Goal: Information Seeking & Learning: Learn about a topic

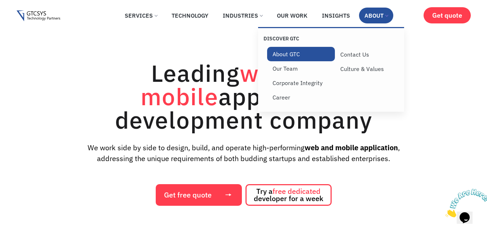
click at [288, 53] on link "About GTC" at bounding box center [301, 54] width 68 height 14
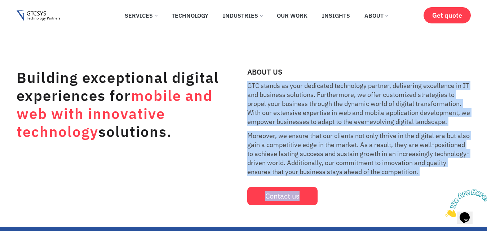
click at [375, 186] on div "Building exceptional digital experiences for mobile and web with innovative tec…" at bounding box center [244, 136] width 454 height 137
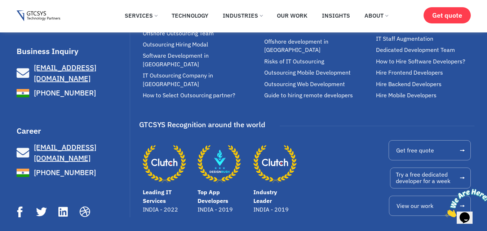
scroll to position [2127, 0]
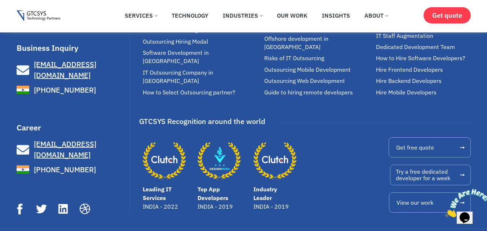
scroll to position [1341, 0]
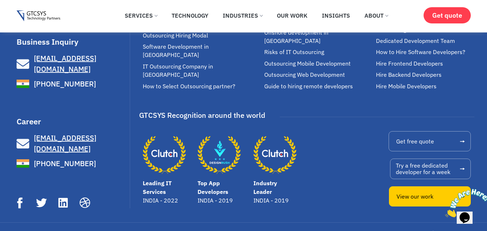
click at [420, 194] on span "View our work" at bounding box center [415, 197] width 37 height 6
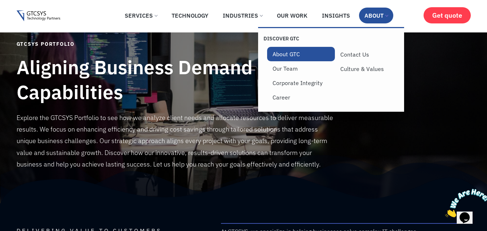
click at [291, 48] on link "About GTC" at bounding box center [301, 54] width 68 height 14
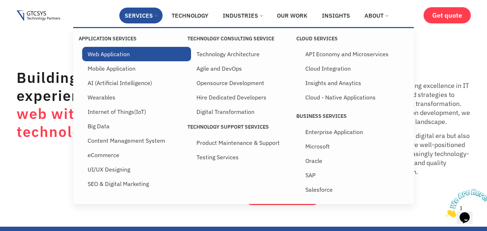
click at [114, 51] on link "Web Application" at bounding box center [136, 54] width 109 height 14
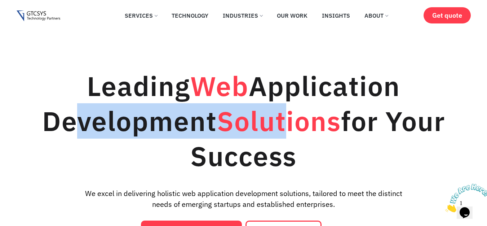
drag, startPoint x: 32, startPoint y: 123, endPoint x: 288, endPoint y: 154, distance: 258.2
click at [322, 165] on h1 "Leading Web Application Development Solutions for Your Success" at bounding box center [244, 120] width 454 height 105
click at [280, 152] on h1 "Leading Web Application Development Solutions for Your Success" at bounding box center [244, 120] width 454 height 105
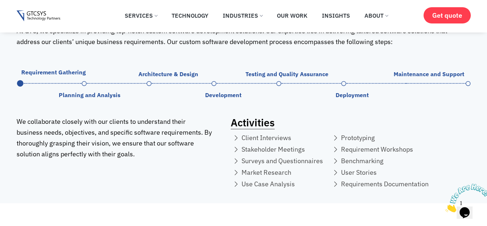
scroll to position [4578, 0]
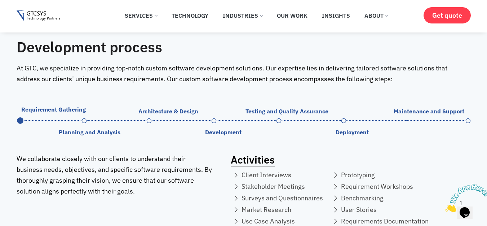
click at [164, 108] on span "Architecture & Design" at bounding box center [168, 111] width 60 height 6
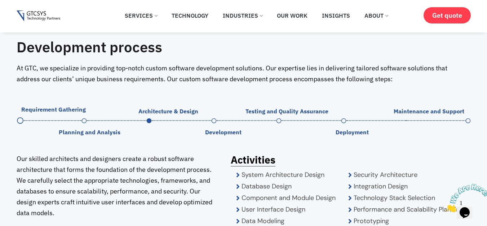
click at [226, 129] on span "Development" at bounding box center [223, 132] width 36 height 6
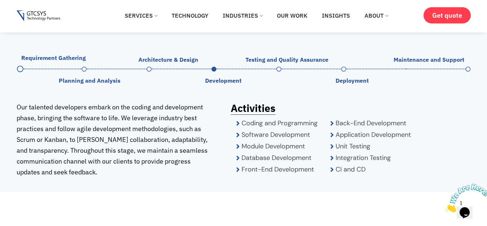
scroll to position [4722, 0]
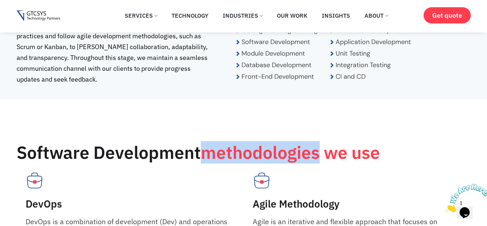
drag, startPoint x: 205, startPoint y: 139, endPoint x: 321, endPoint y: 144, distance: 115.5
click at [321, 144] on span "methodologies we use" at bounding box center [290, 152] width 179 height 22
click at [266, 141] on span "methodologies we use" at bounding box center [290, 152] width 179 height 22
drag, startPoint x: 205, startPoint y: 139, endPoint x: 322, endPoint y: 138, distance: 117.2
click at [322, 141] on span "methodologies we use" at bounding box center [290, 152] width 179 height 22
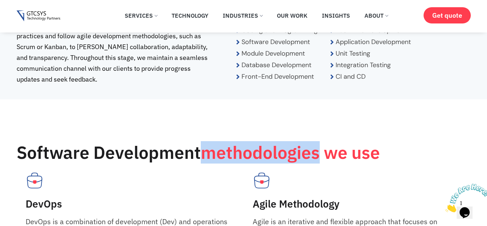
click at [262, 141] on span "methodologies we use" at bounding box center [290, 152] width 179 height 22
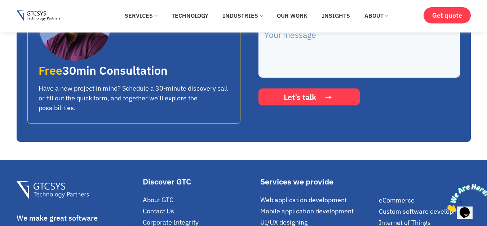
scroll to position [5659, 0]
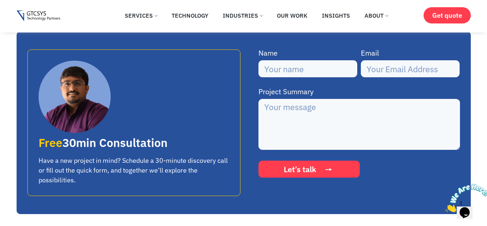
drag, startPoint x: 36, startPoint y: 154, endPoint x: 97, endPoint y: 177, distance: 64.8
click at [97, 177] on div "Free 30min Consultation Have a new project in mind? Schedule a 30-minute discov…" at bounding box center [133, 122] width 213 height 146
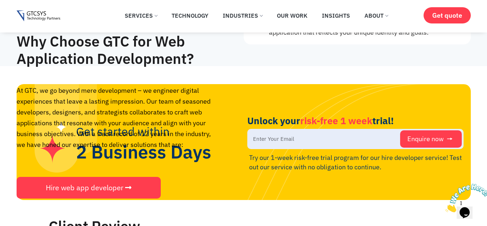
scroll to position [0, 0]
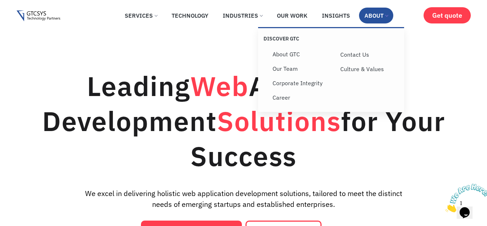
click at [372, 19] on link "About" at bounding box center [376, 16] width 34 height 16
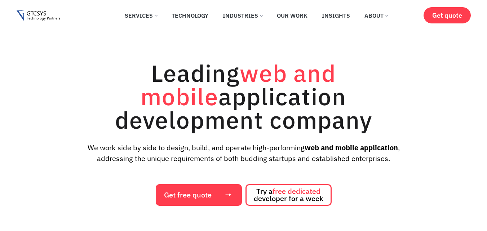
click at [292, 12] on link "Our Work" at bounding box center [291, 16] width 41 height 16
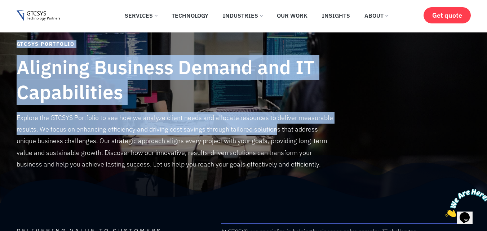
drag, startPoint x: 13, startPoint y: 114, endPoint x: 275, endPoint y: 124, distance: 261.5
click at [275, 124] on section "GTCSYS Portfolio Aligning Business Demand and IT Capabilities Explore the GTCSY…" at bounding box center [243, 117] width 487 height 171
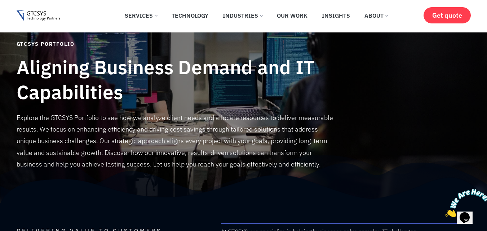
click at [173, 182] on div "Explore the GTCSYS Portfolio to see how we analyze client needs and allocate re…" at bounding box center [176, 150] width 318 height 76
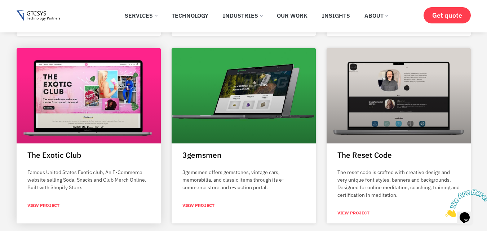
scroll to position [685, 0]
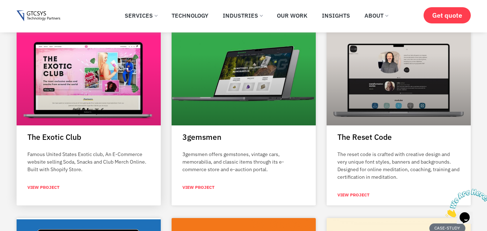
click at [50, 183] on div "The Exotic Club Famous United States Exotic club, An E-Commerce website selling…" at bounding box center [89, 169] width 144 height 73
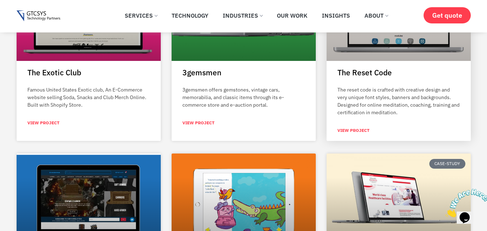
scroll to position [757, 0]
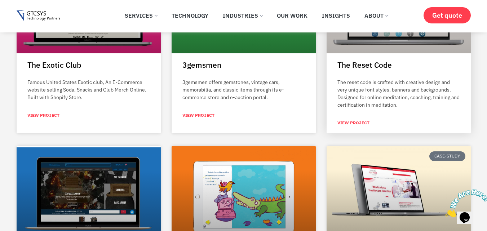
click at [352, 123] on link "View Project" at bounding box center [353, 123] width 32 height 6
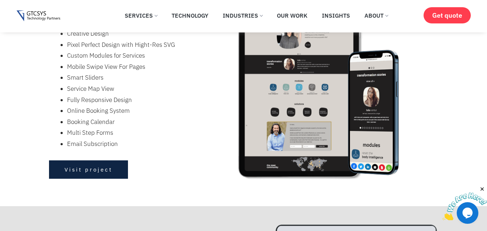
scroll to position [357, 0]
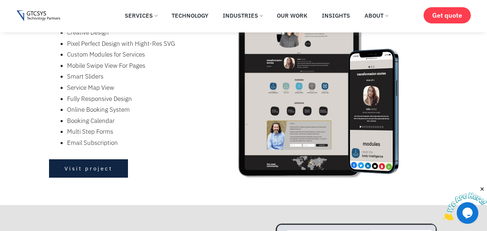
click at [80, 176] on link "Visit project" at bounding box center [88, 168] width 79 height 18
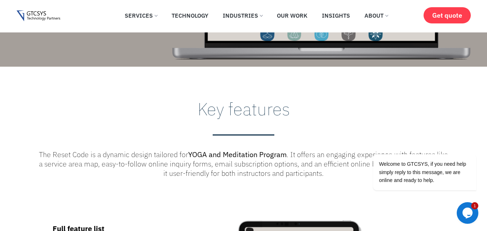
scroll to position [0, 0]
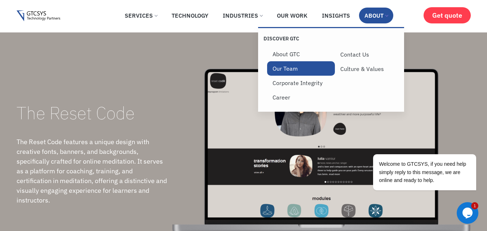
click at [285, 68] on link "Our Team" at bounding box center [301, 68] width 68 height 14
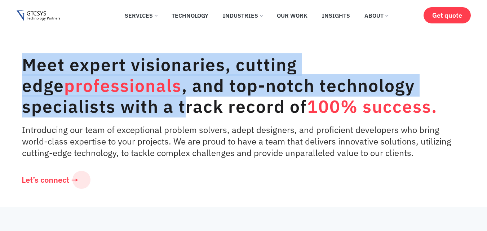
click at [187, 118] on div "Our Team consists of exceptional problem solvers, adept designers, and proficie…" at bounding box center [243, 110] width 487 height 156
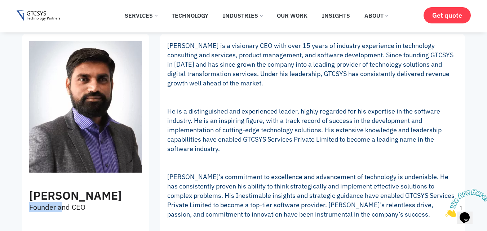
scroll to position [184, 0]
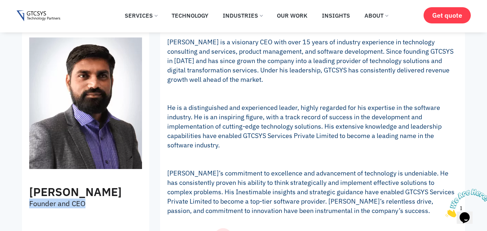
drag, startPoint x: 22, startPoint y: 207, endPoint x: 98, endPoint y: 201, distance: 76.0
click at [98, 201] on div "Mukesh Lagadhir Founder and CEO" at bounding box center [85, 141] width 127 height 223
click at [102, 193] on h3 "Mukesh Lagadhir" at bounding box center [85, 192] width 113 height 14
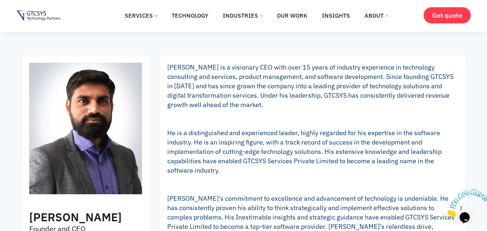
scroll to position [148, 0]
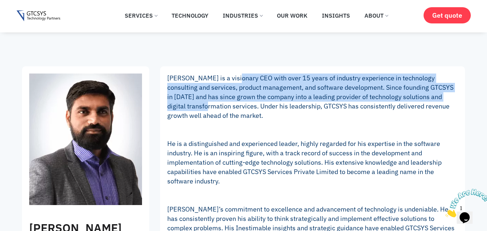
drag, startPoint x: 234, startPoint y: 80, endPoint x: 189, endPoint y: 103, distance: 51.1
click at [189, 103] on p "Mukesh Lagadhir is a visionary CEO with over 15 years of industry experience in…" at bounding box center [312, 163] width 291 height 178
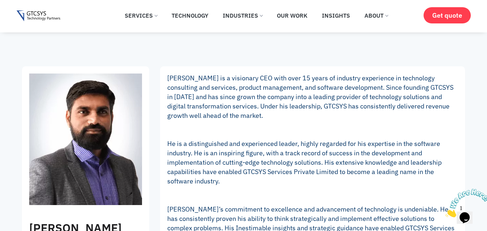
click at [229, 108] on p "Mukesh Lagadhir is a visionary CEO with over 15 years of industry experience in…" at bounding box center [312, 163] width 291 height 178
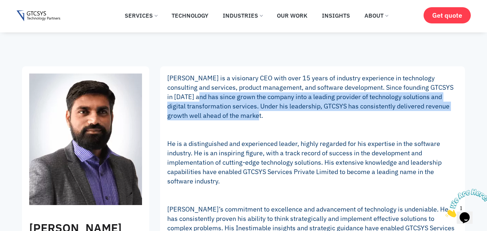
drag, startPoint x: 193, startPoint y: 96, endPoint x: 236, endPoint y: 118, distance: 48.0
click at [236, 118] on p "Mukesh Lagadhir is a visionary CEO with over 15 years of industry experience in…" at bounding box center [312, 163] width 291 height 178
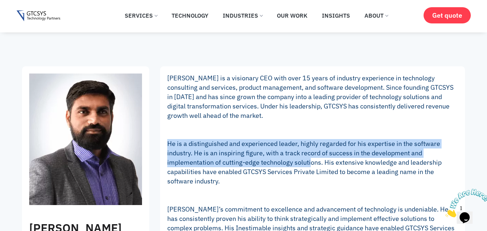
drag, startPoint x: 199, startPoint y: 142, endPoint x: 312, endPoint y: 163, distance: 115.2
click at [312, 163] on div "Mukesh Lagadhir is a visionary CEO with over 15 years of industry experience in…" at bounding box center [312, 177] width 305 height 223
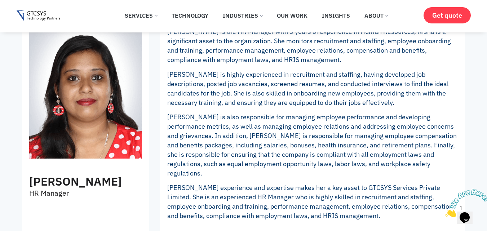
scroll to position [1406, 0]
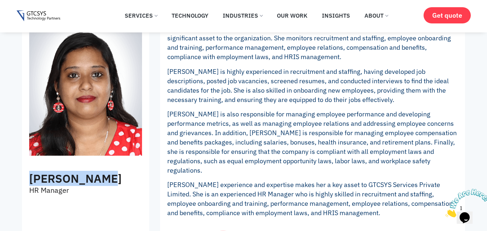
drag, startPoint x: 28, startPoint y: 179, endPoint x: 109, endPoint y: 177, distance: 80.8
click at [109, 177] on div "Nisha Mathew HR Manager" at bounding box center [86, 110] width 120 height 178
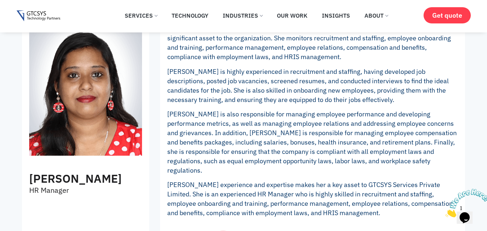
click at [42, 189] on p "HR Manager" at bounding box center [85, 190] width 113 height 9
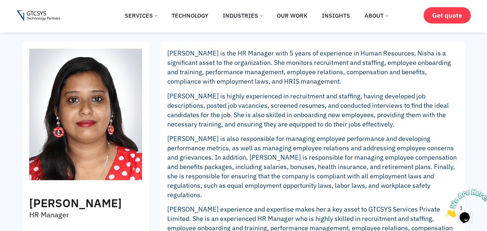
scroll to position [1370, 0]
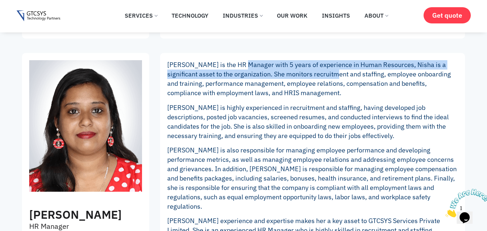
drag, startPoint x: 242, startPoint y: 68, endPoint x: 303, endPoint y: 73, distance: 61.1
click at [325, 74] on p "Nisha Mathew is the HR Manager with 5 years of experience in Human Resources, N…" at bounding box center [312, 78] width 291 height 37
click at [207, 77] on p "Nisha Mathew is the HR Manager with 5 years of experience in Human Resources, N…" at bounding box center [312, 78] width 291 height 37
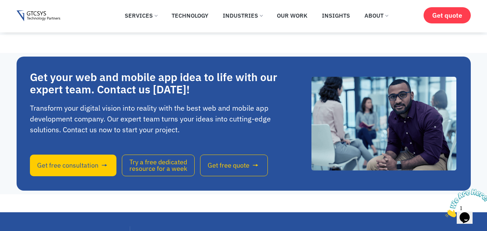
scroll to position [1622, 0]
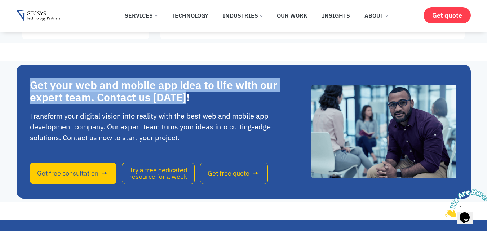
drag, startPoint x: 28, startPoint y: 72, endPoint x: 193, endPoint y: 90, distance: 166.4
click at [193, 90] on div "Get your web and mobile app idea to life with our expert team. Contact us today…" at bounding box center [244, 132] width 454 height 134
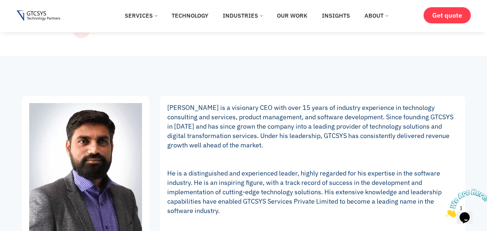
scroll to position [119, 0]
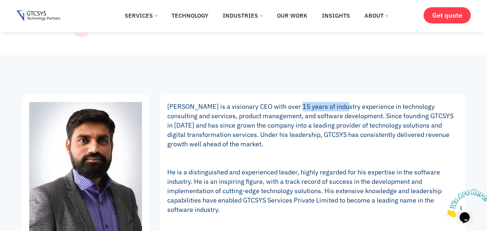
drag, startPoint x: 296, startPoint y: 109, endPoint x: 338, endPoint y: 109, distance: 42.5
click at [338, 109] on p "Mukesh Lagadhir is a visionary CEO with over 15 years of industry experience in…" at bounding box center [312, 191] width 291 height 178
click at [296, 132] on p "Mukesh Lagadhir is a visionary CEO with over 15 years of industry experience in…" at bounding box center [312, 191] width 291 height 178
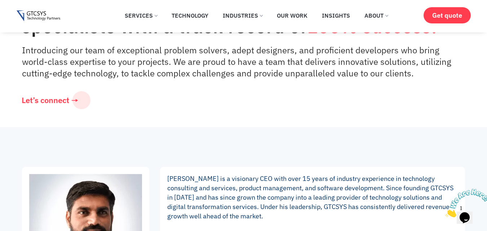
scroll to position [0, 0]
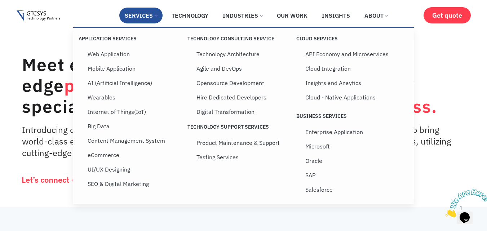
click at [135, 16] on link "Services" at bounding box center [140, 16] width 43 height 16
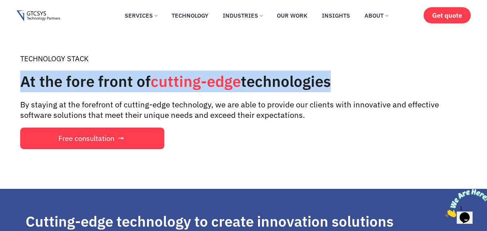
drag, startPoint x: 17, startPoint y: 83, endPoint x: 383, endPoint y: 62, distance: 366.5
click at [376, 81] on div "TECHNOLOGY STACK At the fore front of cutting-edge technologies By staying at t…" at bounding box center [244, 101] width 454 height 102
